Goal: Information Seeking & Learning: Learn about a topic

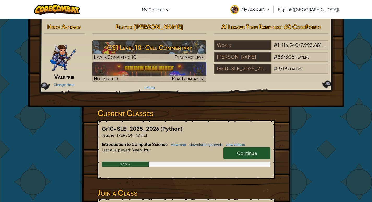
click at [196, 142] on link "view challenge levels" at bounding box center [205, 144] width 36 height 4
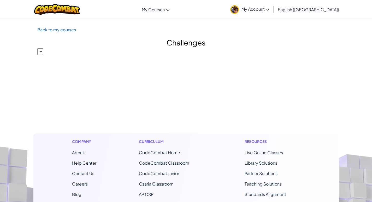
select select "560f1a9f22961295f9427742"
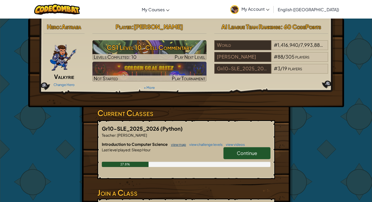
click at [181, 144] on link "view map" at bounding box center [177, 144] width 18 height 4
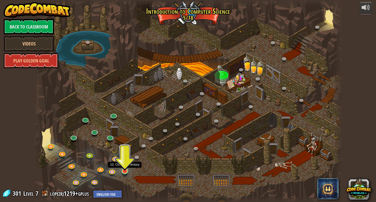
click at [123, 171] on img at bounding box center [125, 162] width 8 height 18
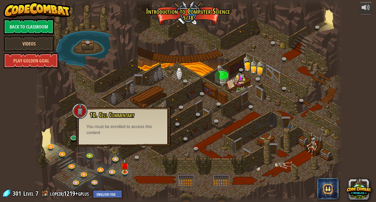
click at [134, 165] on div at bounding box center [188, 101] width 309 height 202
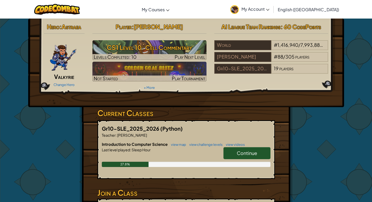
scroll to position [52, 0]
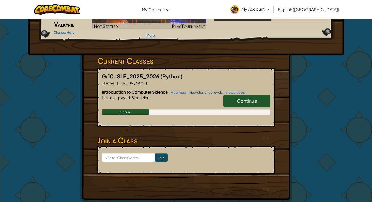
click at [210, 91] on link "view challenge levels" at bounding box center [205, 92] width 36 height 4
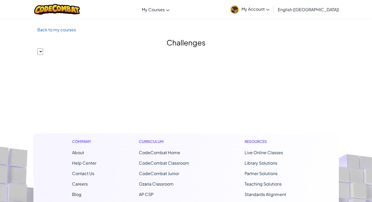
select select "560f1a9f22961295f9427742"
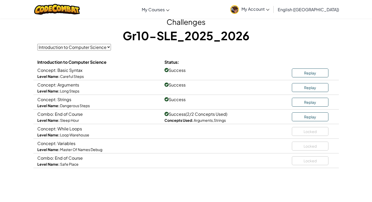
scroll to position [52, 0]
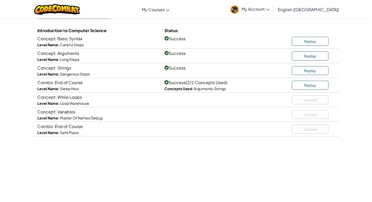
click at [73, 97] on span "Concept: While Loops" at bounding box center [59, 96] width 45 height 5
click at [77, 82] on span "Combo: End of Course" at bounding box center [59, 82] width 45 height 5
click at [161, 71] on div "Concept: Strings Level Name: Dangerous Steps Success Replay" at bounding box center [185, 70] width 305 height 15
click at [183, 61] on div "Concept: Arguments Level Name: Long Steps Success Replay" at bounding box center [185, 56] width 305 height 15
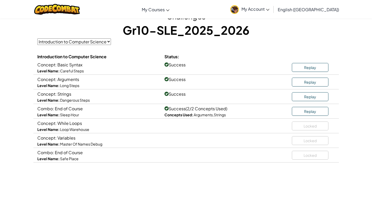
scroll to position [0, 0]
